Goal: Information Seeking & Learning: Learn about a topic

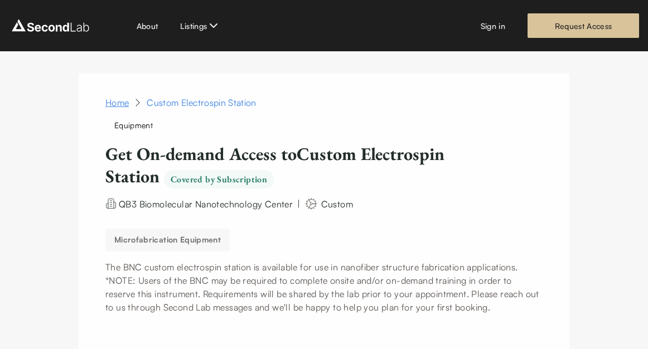
click at [118, 103] on link "Home" at bounding box center [116, 102] width 23 height 13
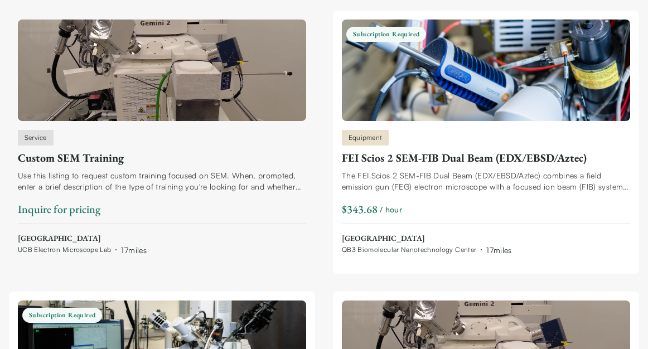
scroll to position [147, 0]
